Goal: Transaction & Acquisition: Purchase product/service

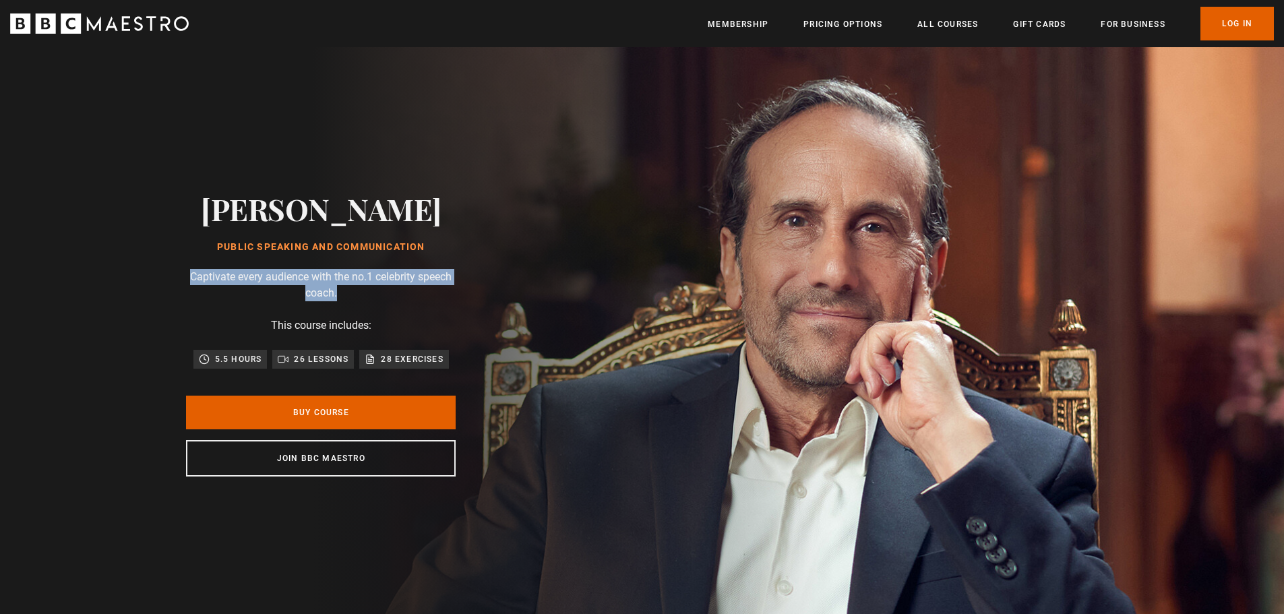
drag, startPoint x: 225, startPoint y: 278, endPoint x: 171, endPoint y: 276, distance: 53.9
click at [171, 276] on div "[PERSON_NAME] Public Speaking and Communication Captivate every audience with t…" at bounding box center [320, 334] width 431 height 574
click at [365, 289] on p "Captivate every audience with the no.1 celebrity speech coach." at bounding box center [321, 285] width 270 height 32
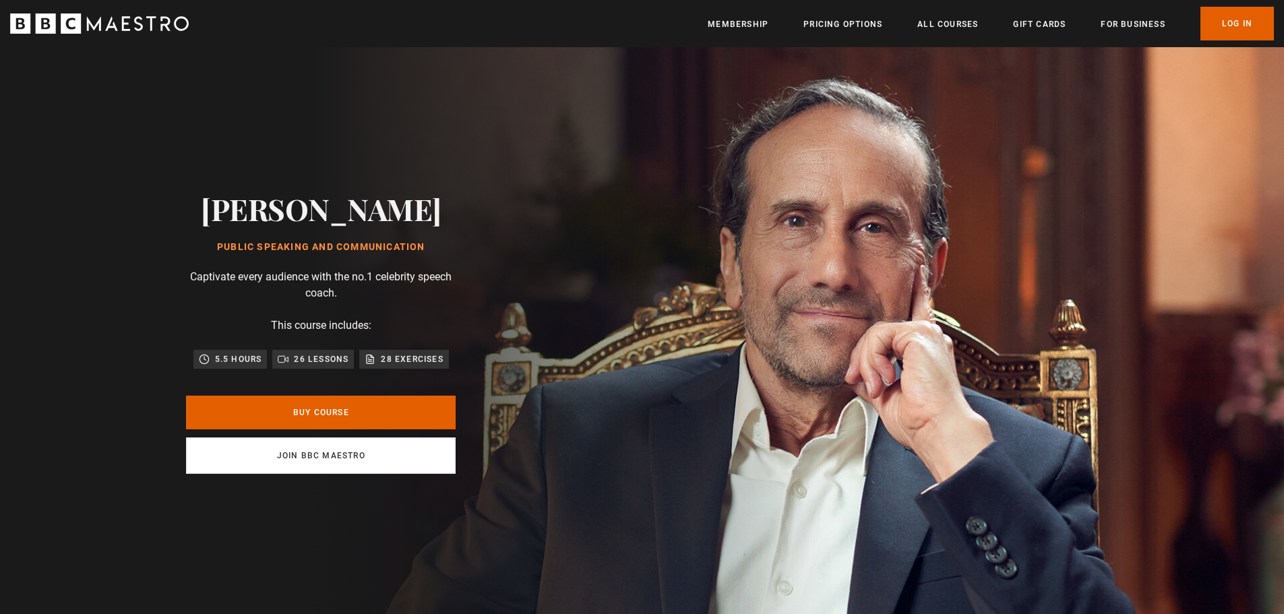
scroll to position [0, 177]
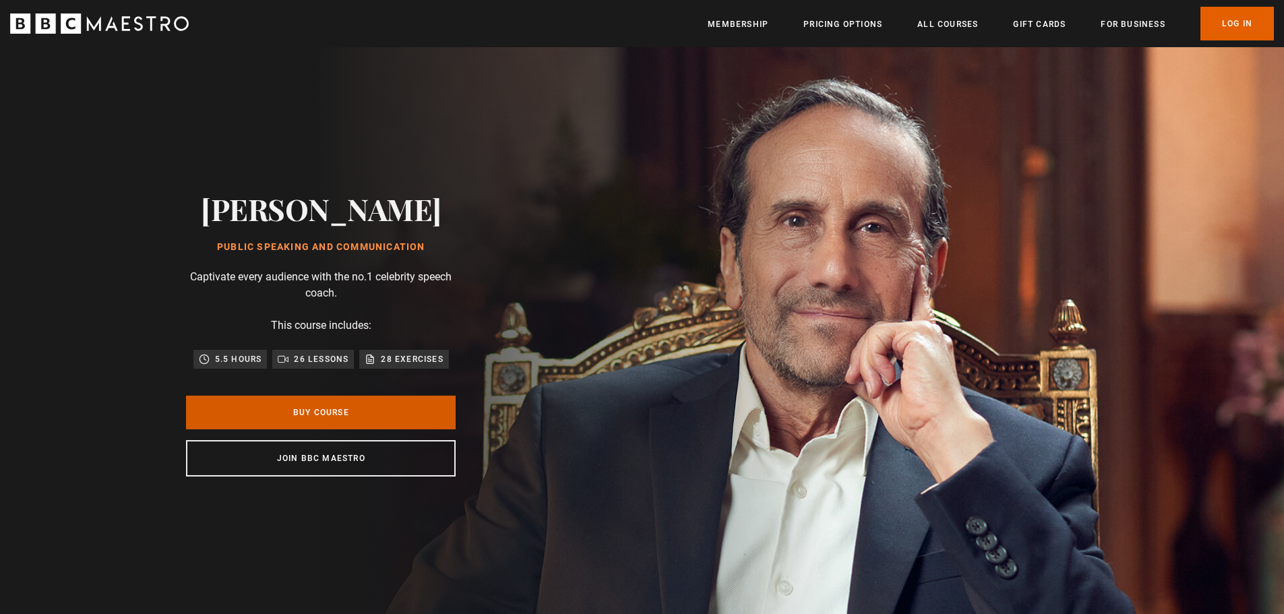
click at [350, 416] on link "Buy Course" at bounding box center [321, 413] width 270 height 34
